Goal: Find specific page/section

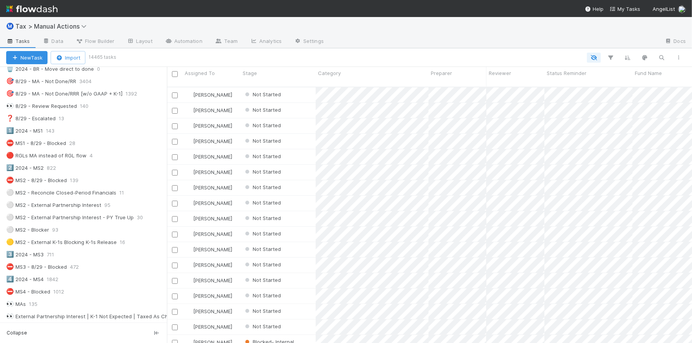
scroll to position [255, 518]
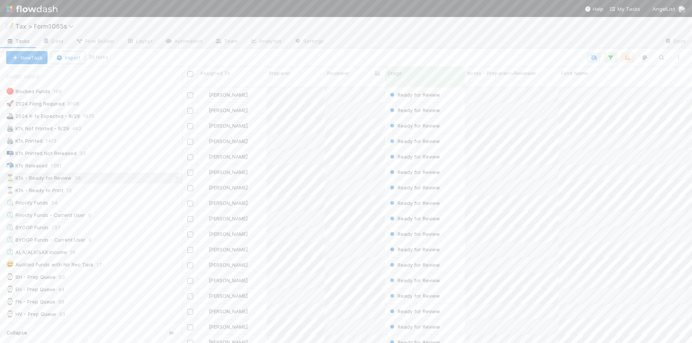
click at [34, 9] on img at bounding box center [31, 8] width 51 height 13
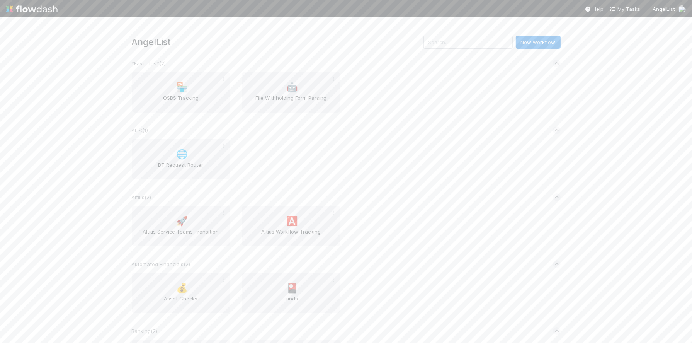
click at [34, 10] on img at bounding box center [31, 8] width 51 height 13
click at [442, 45] on input "text" at bounding box center [468, 42] width 89 height 13
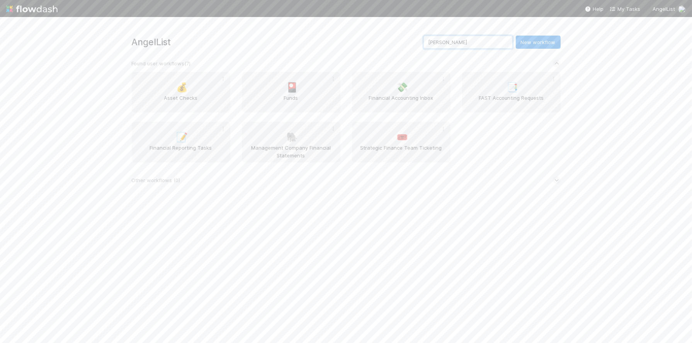
type input "[PERSON_NAME]"
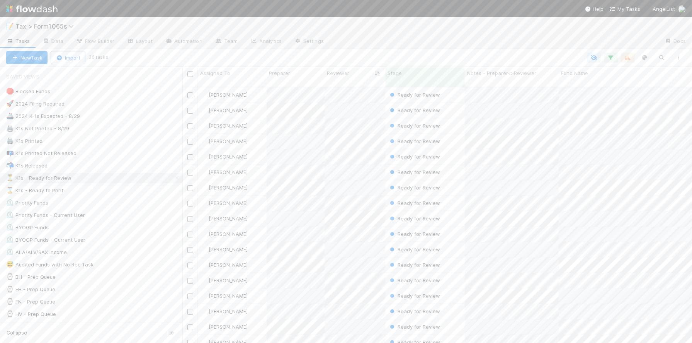
scroll to position [255, 503]
click at [139, 269] on div "😅 Audited Funds with No Rec Task 17" at bounding box center [94, 265] width 176 height 10
drag, startPoint x: 184, startPoint y: 265, endPoint x: 218, endPoint y: 265, distance: 33.6
click at [218, 265] on div at bounding box center [218, 205] width 0 height 276
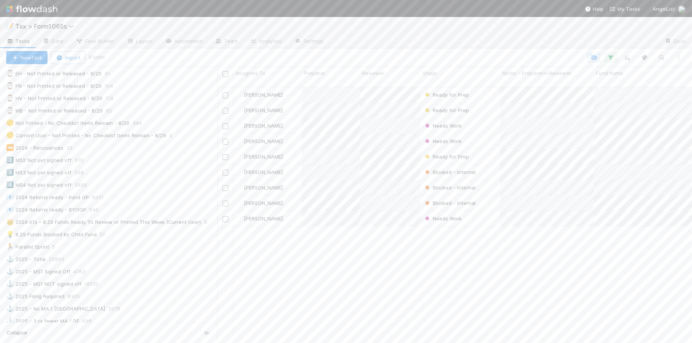
scroll to position [338, 0]
